Goal: Transaction & Acquisition: Purchase product/service

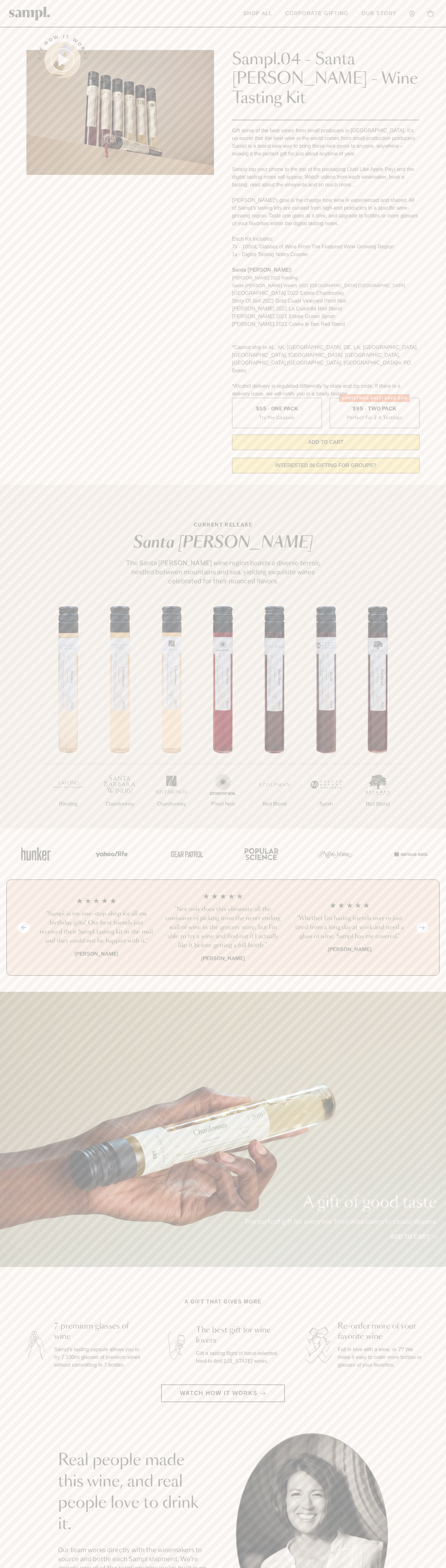
click at [287, 24] on header "Toggle navigation menu Shop All Corporate Gifting Our Story Account Story Shop …" at bounding box center [223, 13] width 446 height 27
click at [434, 1568] on html "Skip to main content Toggle navigation menu Shop All Corporate Gifting Our Stor…" at bounding box center [223, 1304] width 446 height 2609
click at [20, 606] on div "1/7 Riesling 2/7 Chardonnay 3/7" at bounding box center [223, 717] width 446 height 222
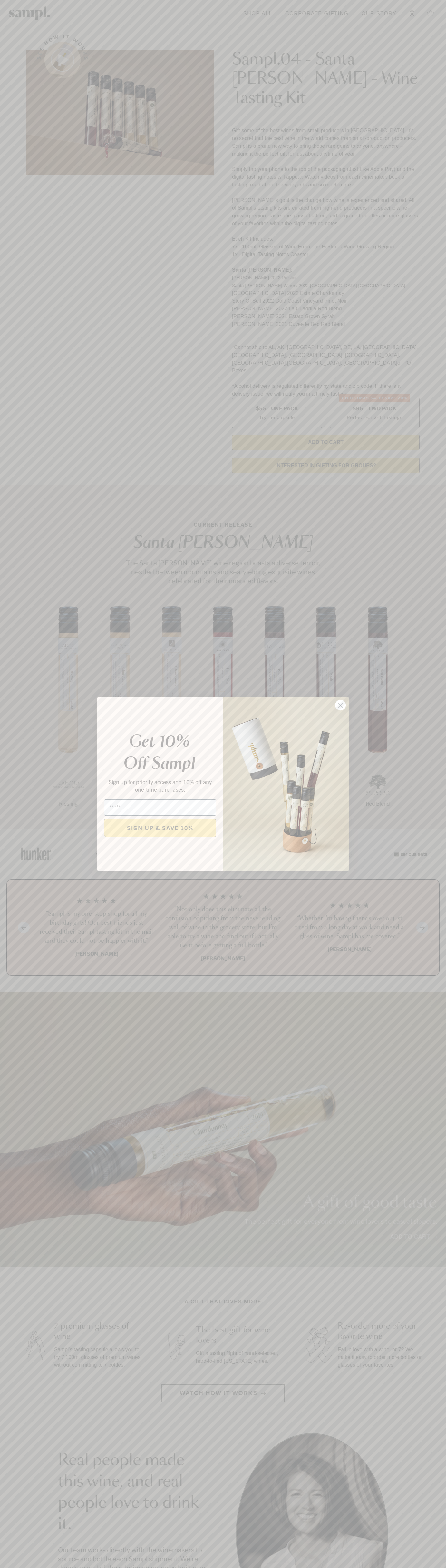
click at [341, 705] on icon "Close dialog" at bounding box center [341, 705] width 5 height 5
